Goal: Find specific page/section: Find specific page/section

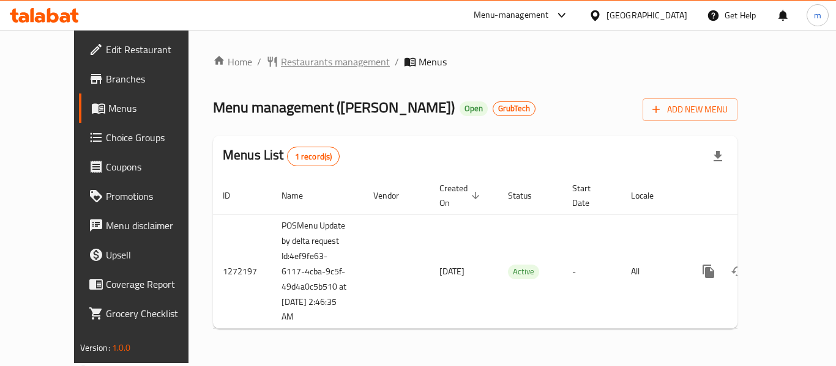
click at [287, 68] on span "Restaurants management" at bounding box center [335, 61] width 109 height 15
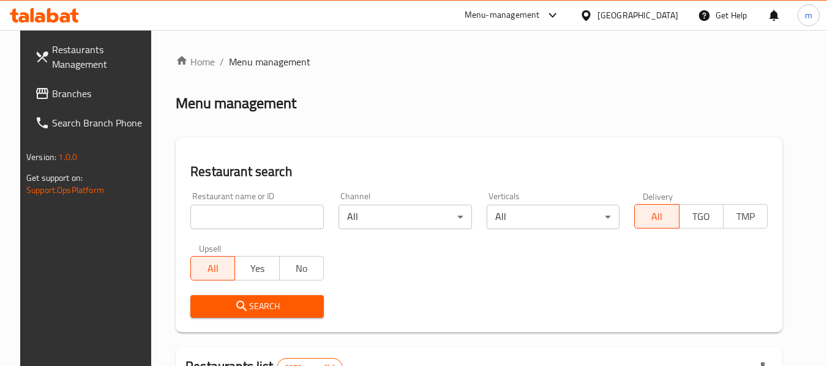
click at [261, 218] on input "search" at bounding box center [256, 217] width 133 height 24
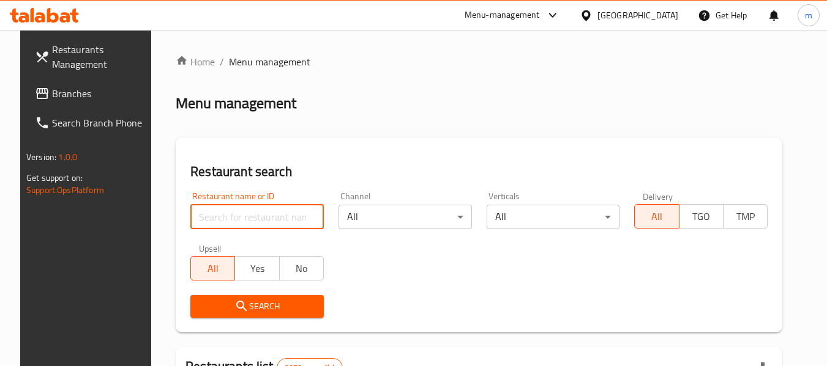
paste input "690140"
type input "690140"
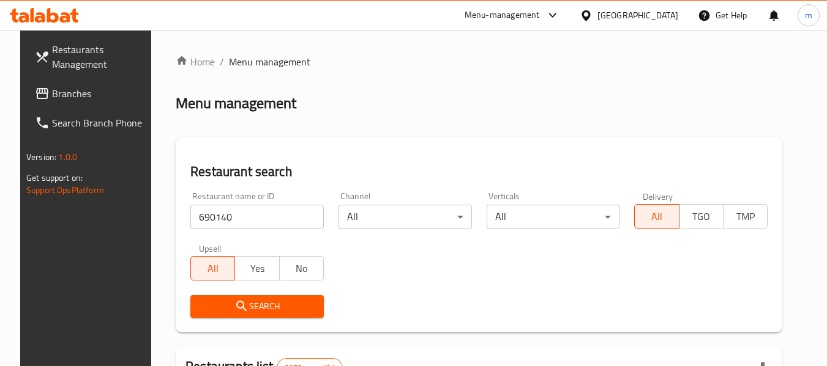
click at [236, 302] on icon "submit" at bounding box center [241, 306] width 15 height 15
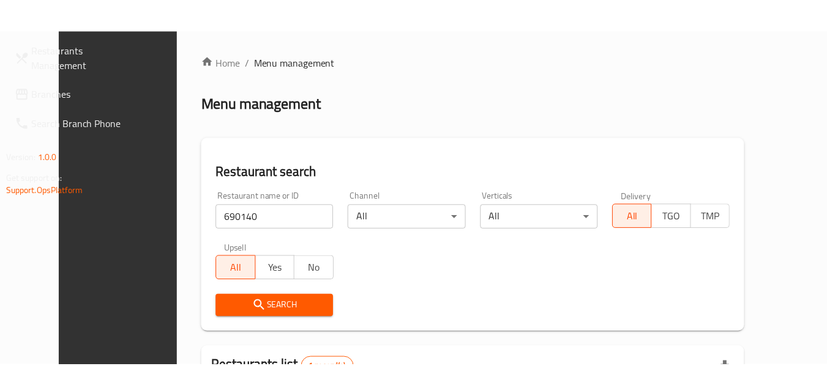
scroll to position [169, 0]
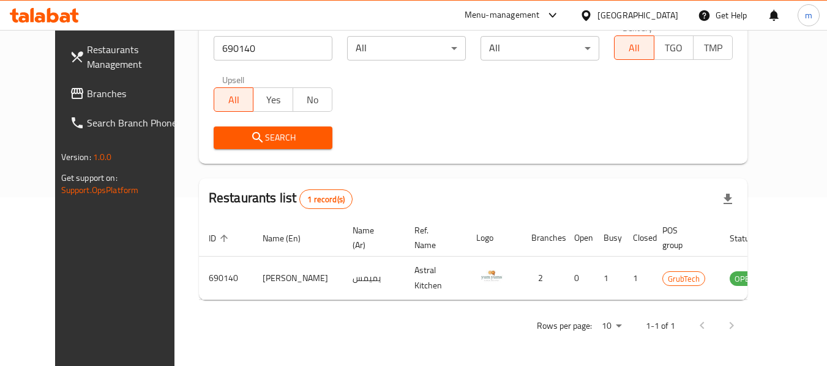
click at [669, 15] on div "[GEOGRAPHIC_DATA]" at bounding box center [637, 15] width 81 height 13
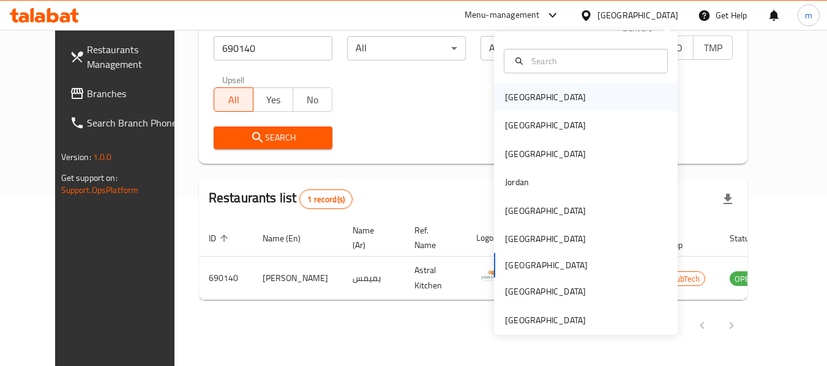
click at [532, 99] on div "[GEOGRAPHIC_DATA]" at bounding box center [545, 97] width 100 height 28
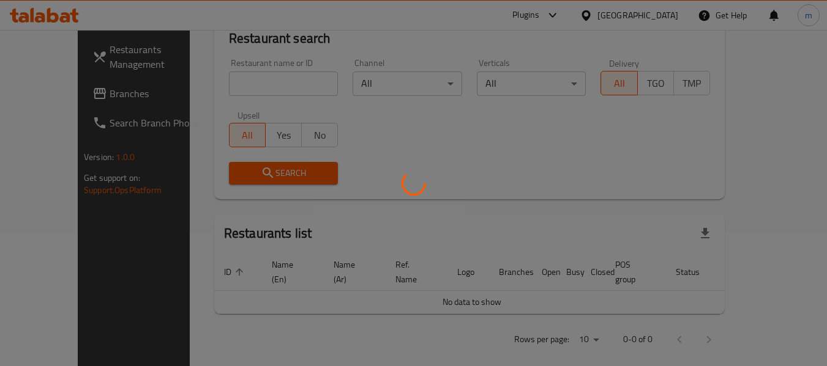
scroll to position [169, 0]
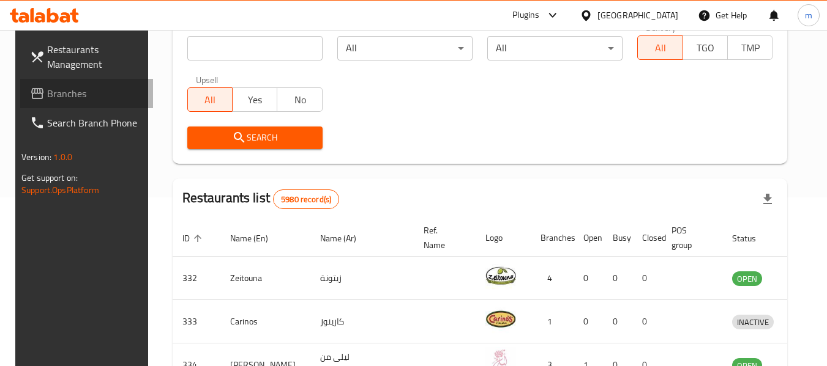
click at [72, 94] on span "Branches" at bounding box center [95, 93] width 97 height 15
